Goal: Entertainment & Leisure: Consume media (video, audio)

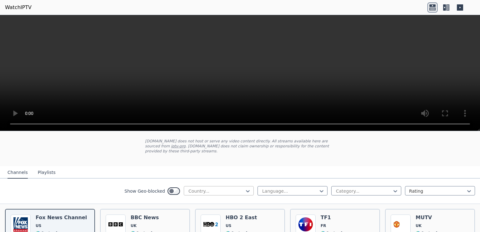
scroll to position [34, 0]
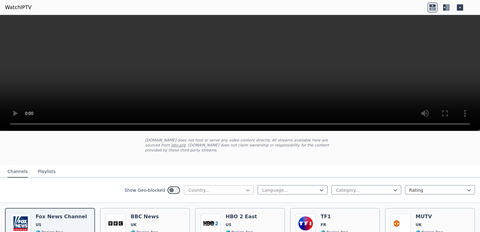
click at [246, 189] on icon at bounding box center [248, 190] width 4 height 2
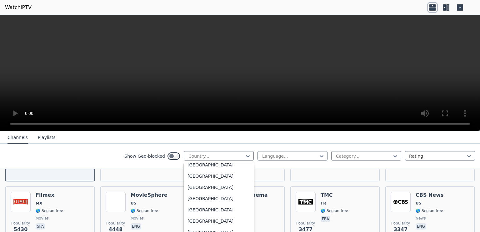
scroll to position [2190, 0]
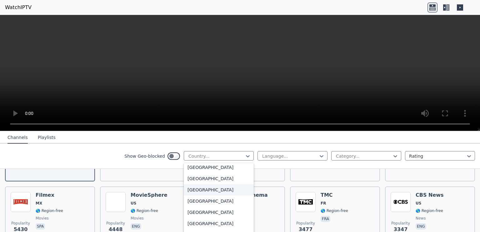
click at [211, 190] on div "[GEOGRAPHIC_DATA]" at bounding box center [219, 189] width 70 height 11
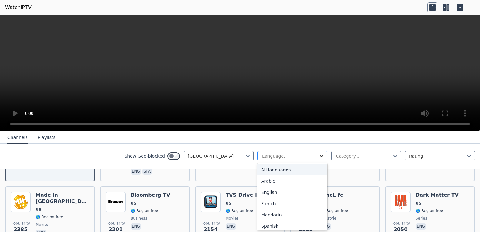
click at [321, 155] on icon at bounding box center [321, 156] width 6 height 6
click at [271, 193] on div "English" at bounding box center [292, 192] width 70 height 11
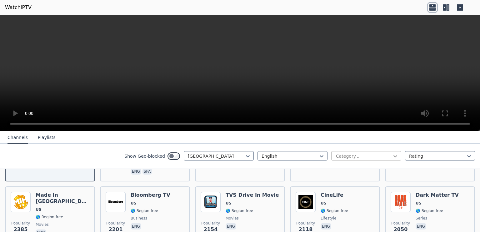
click at [393, 156] on icon at bounding box center [395, 156] width 6 height 6
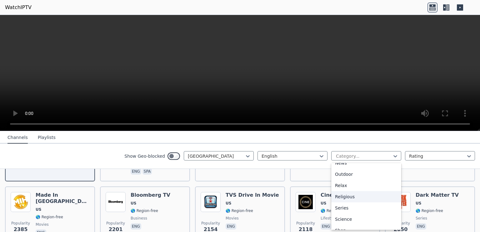
scroll to position [192, 0]
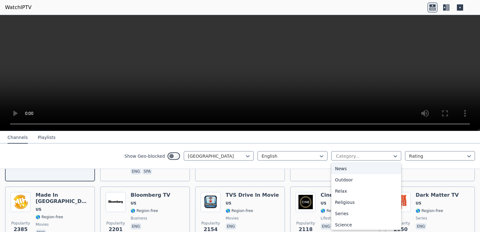
click at [114, 157] on div "Show Geo-blocked [GEOGRAPHIC_DATA] English 27 results available. Use Up and Dow…" at bounding box center [240, 156] width 480 height 25
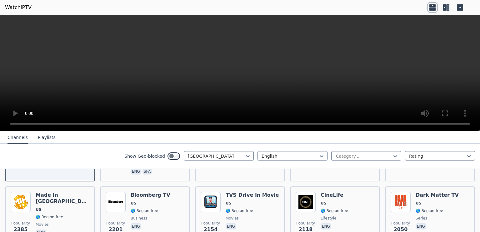
click at [17, 138] on button "Channels" at bounding box center [17, 138] width 20 height 12
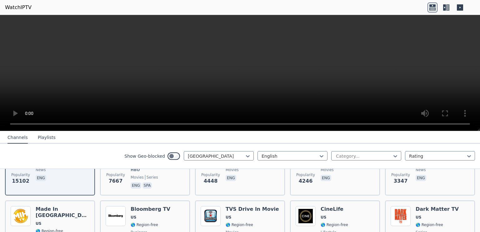
scroll to position [49, 0]
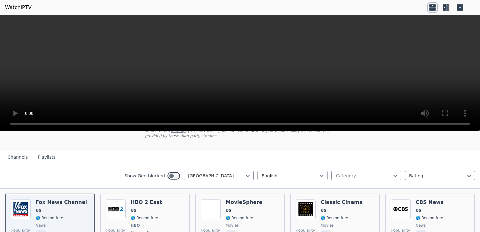
click at [121, 68] on video at bounding box center [240, 73] width 480 height 116
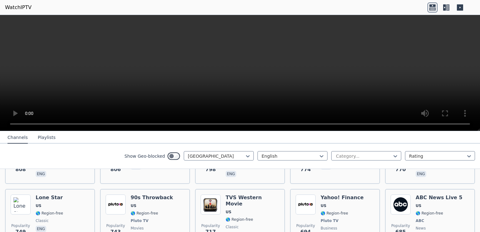
scroll to position [495, 0]
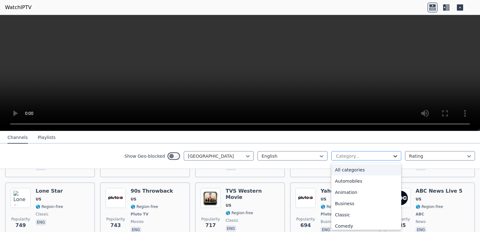
click at [395, 156] on icon at bounding box center [395, 156] width 6 height 6
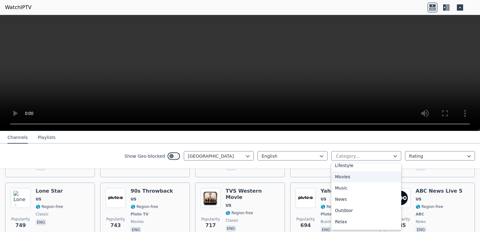
click at [345, 175] on div "Movies" at bounding box center [366, 176] width 70 height 11
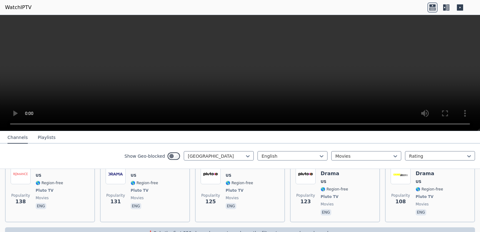
scroll to position [541, 0]
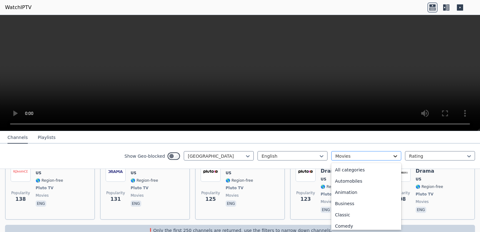
click at [395, 156] on icon at bounding box center [395, 156] width 6 height 6
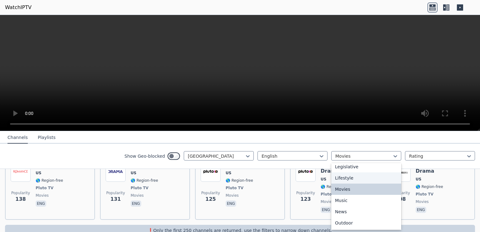
scroll to position [150, 0]
click at [355, 176] on div "Lifestyle" at bounding box center [366, 177] width 70 height 11
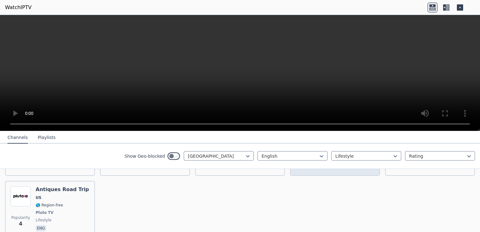
scroll to position [528, 0]
click at [116, 69] on video at bounding box center [240, 73] width 480 height 116
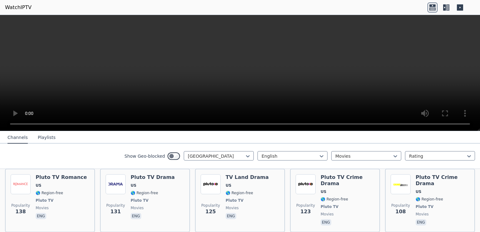
scroll to position [541, 0]
